Goal: Use online tool/utility: Use online tool/utility

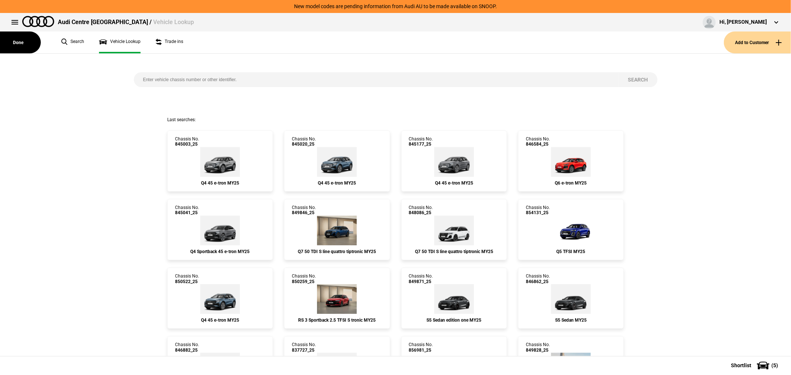
click at [213, 83] on input "search" at bounding box center [376, 79] width 485 height 15
type input "843633"
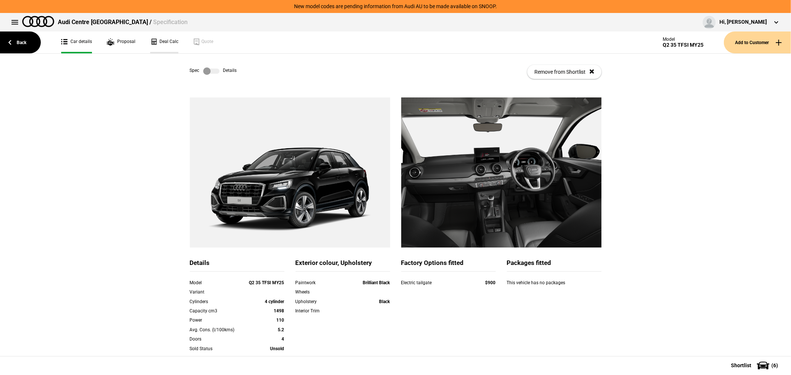
click at [161, 42] on link "Deal Calc" at bounding box center [164, 43] width 28 height 22
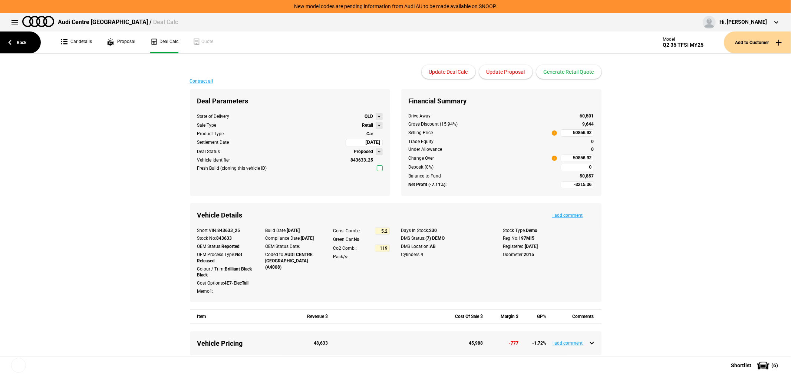
type input "51990"
click at [579, 72] on button "Generate Retail Quote" at bounding box center [568, 72] width 65 height 14
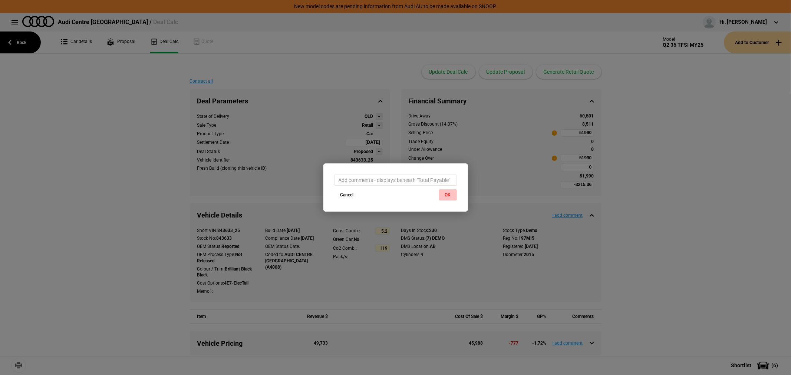
click at [444, 196] on button "OK" at bounding box center [448, 195] width 18 height 11
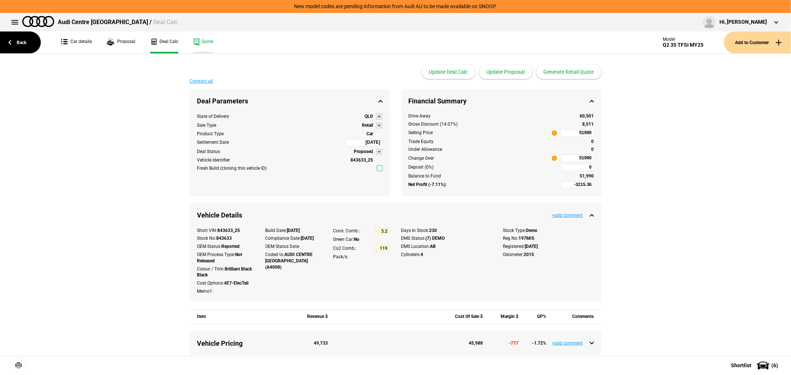
click at [204, 39] on link "Quote" at bounding box center [203, 43] width 20 height 22
